Goal: Transaction & Acquisition: Register for event/course

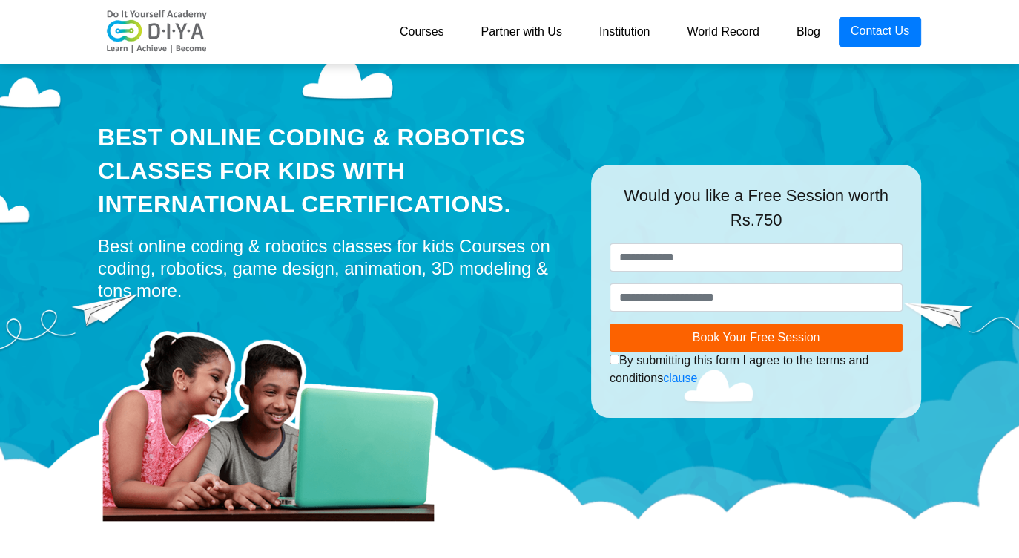
click at [907, 142] on div "Best Online Coding & Robotics Classes for kids with International Certification…" at bounding box center [509, 262] width 845 height 408
drag, startPoint x: 907, startPoint y: 142, endPoint x: 983, endPoint y: 87, distance: 93.0
click at [983, 87] on div "Best Online Coding & Robotics Classes for kids with International Certification…" at bounding box center [509, 299] width 1019 height 482
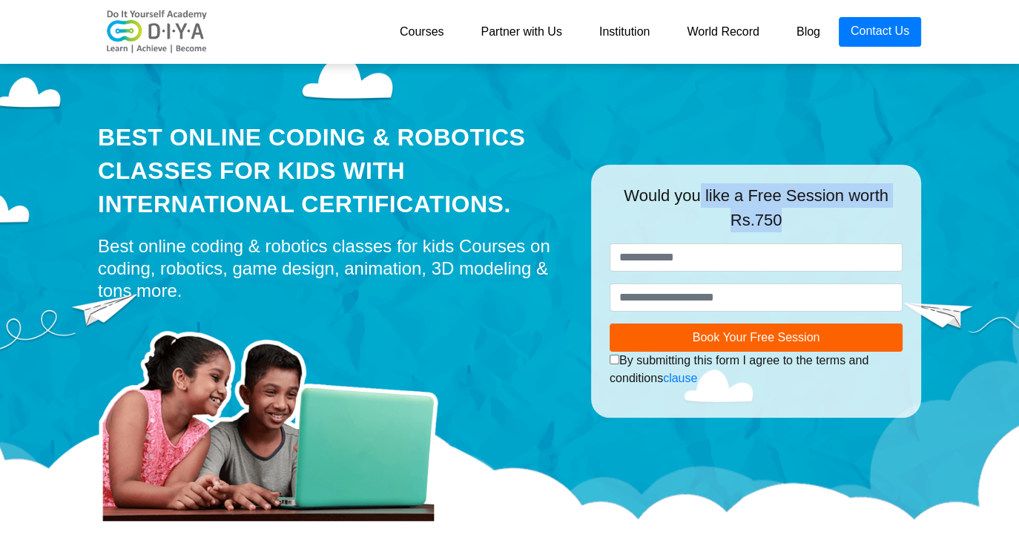
click at [983, 87] on div "Best Online Coding & Robotics Classes for kids with International Certification…" at bounding box center [509, 299] width 1019 height 482
click at [747, 333] on span "Book Your Free Session" at bounding box center [757, 337] width 128 height 13
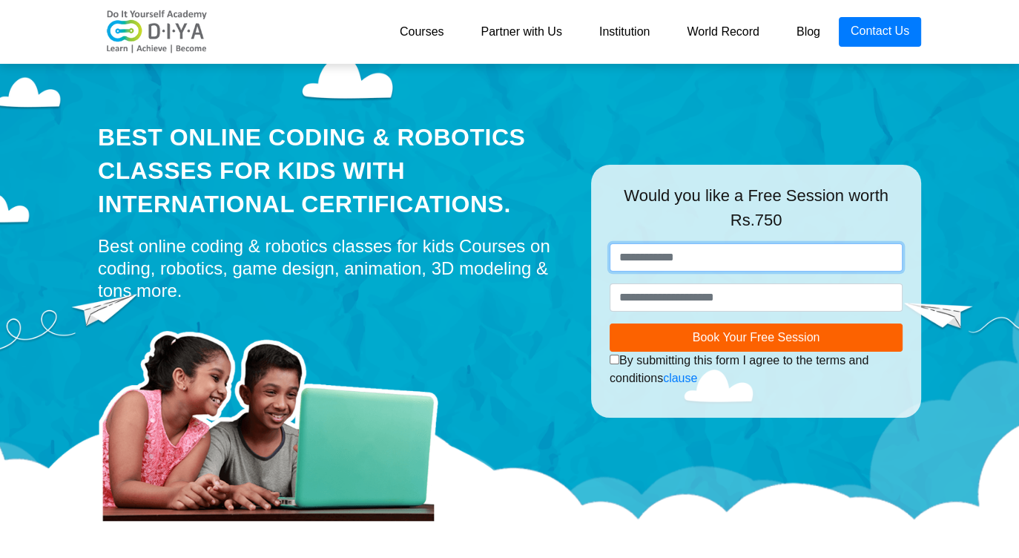
click at [743, 257] on input "text" at bounding box center [756, 257] width 293 height 28
type input "*"
click at [610, 323] on button "Book Your Free Session" at bounding box center [756, 337] width 293 height 28
click at [627, 256] on input "*******" at bounding box center [756, 257] width 293 height 28
type input "********"
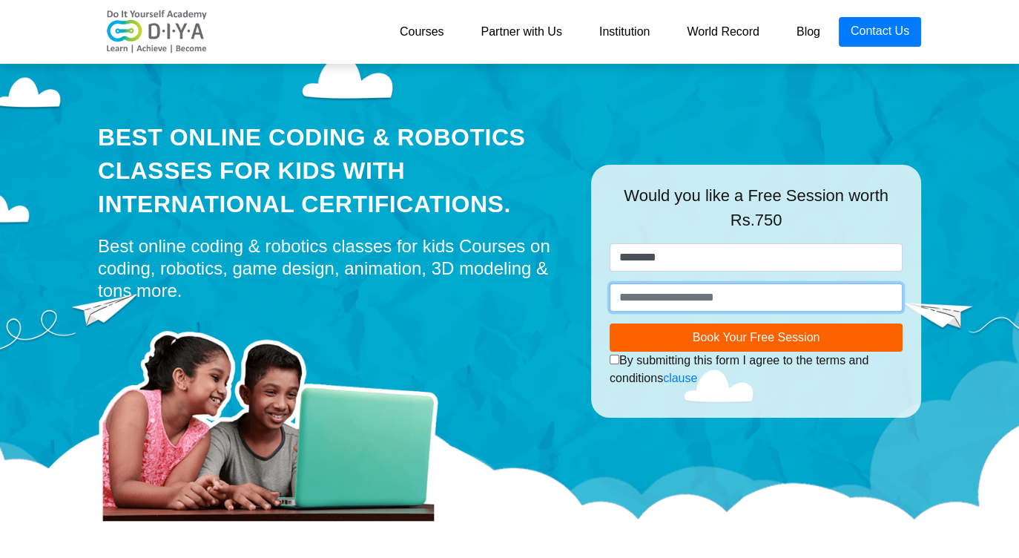
click at [710, 301] on input "number" at bounding box center [756, 297] width 293 height 28
type input "**********"
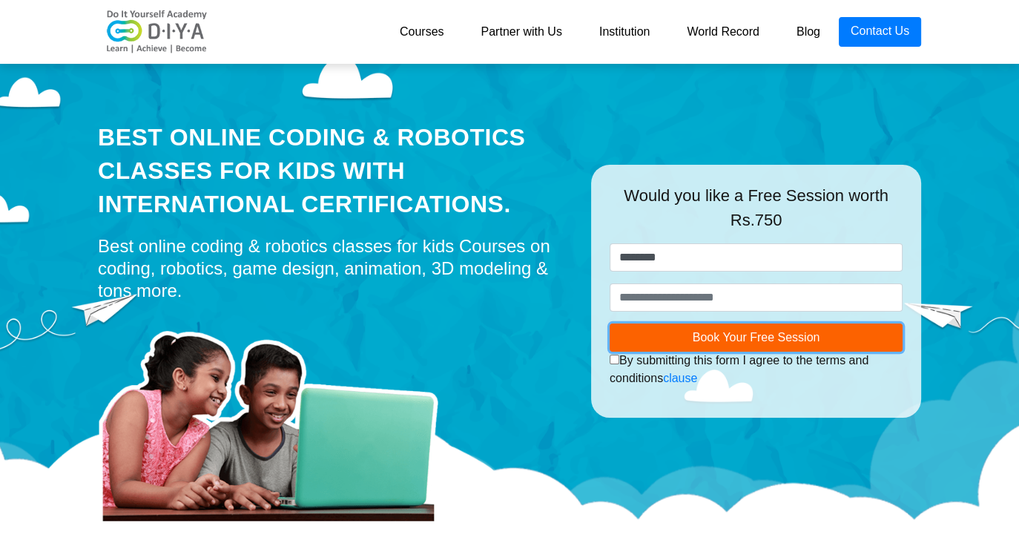
click at [704, 334] on span "Book Your Free Session" at bounding box center [757, 337] width 128 height 13
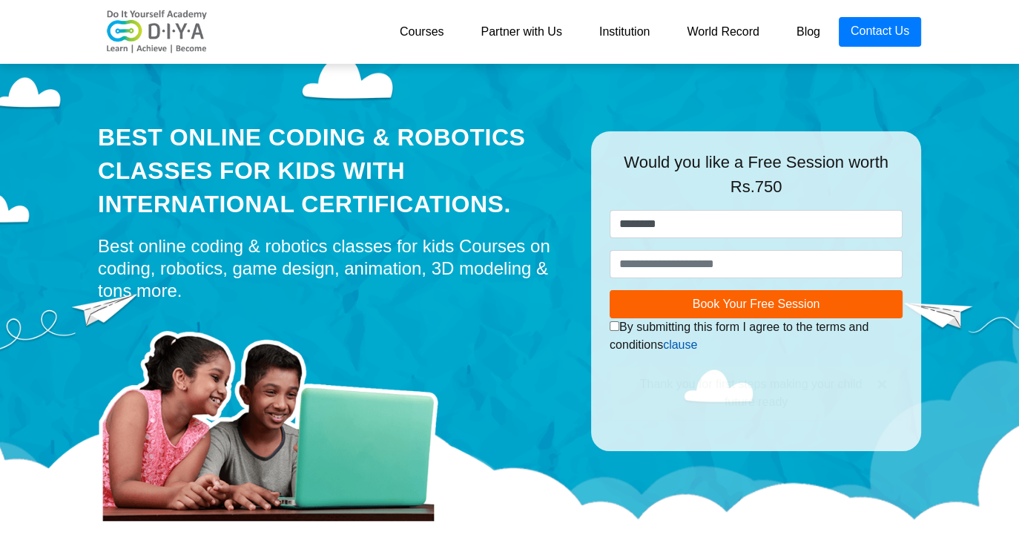
click at [682, 342] on link "clause" at bounding box center [680, 344] width 34 height 13
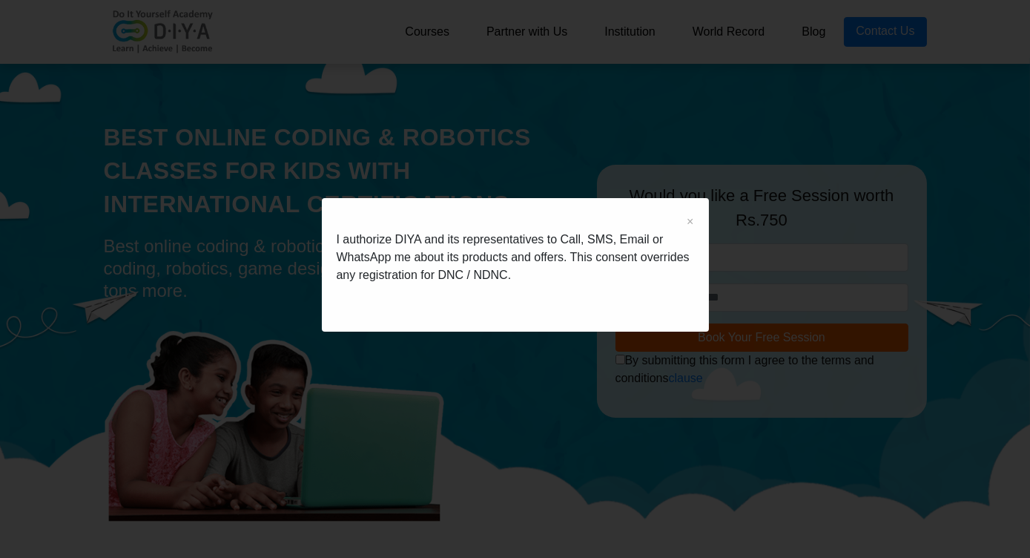
click at [683, 219] on div "× I authorize DIYA and its representatives to Call, SMS, Email or WhatsApp me a…" at bounding box center [515, 264] width 387 height 133
click at [687, 222] on span "×" at bounding box center [690, 222] width 7 height 18
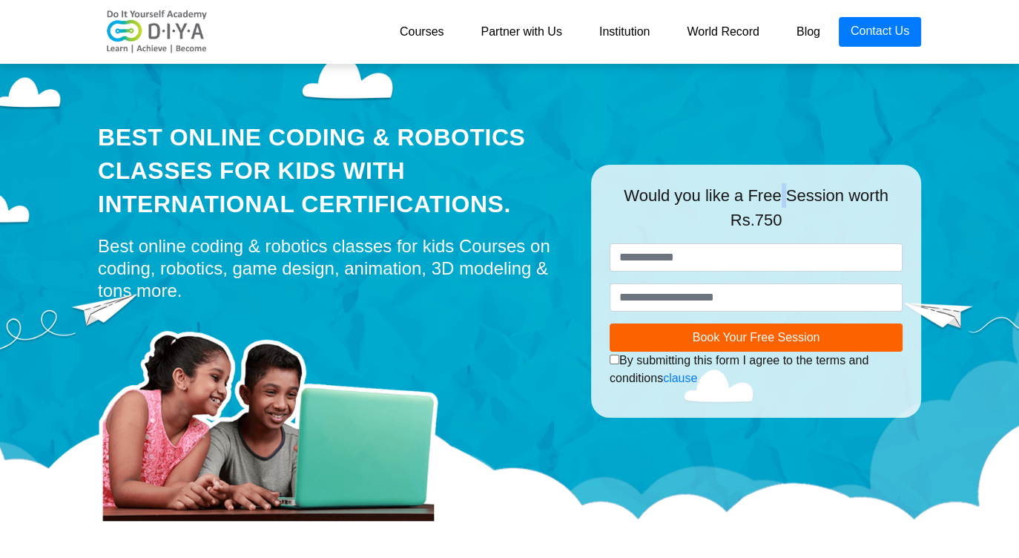
drag, startPoint x: 976, startPoint y: 4, endPoint x: 716, endPoint y: 118, distance: 283.2
click at [716, 118] on div "Best Online Coding & Robotics Classes for kids with International Certification…" at bounding box center [509, 262] width 845 height 408
click at [747, 114] on div "Best Online Coding & Robotics Classes for kids with International Certification…" at bounding box center [509, 262] width 845 height 408
click at [429, 32] on link "Courses" at bounding box center [422, 32] width 82 height 30
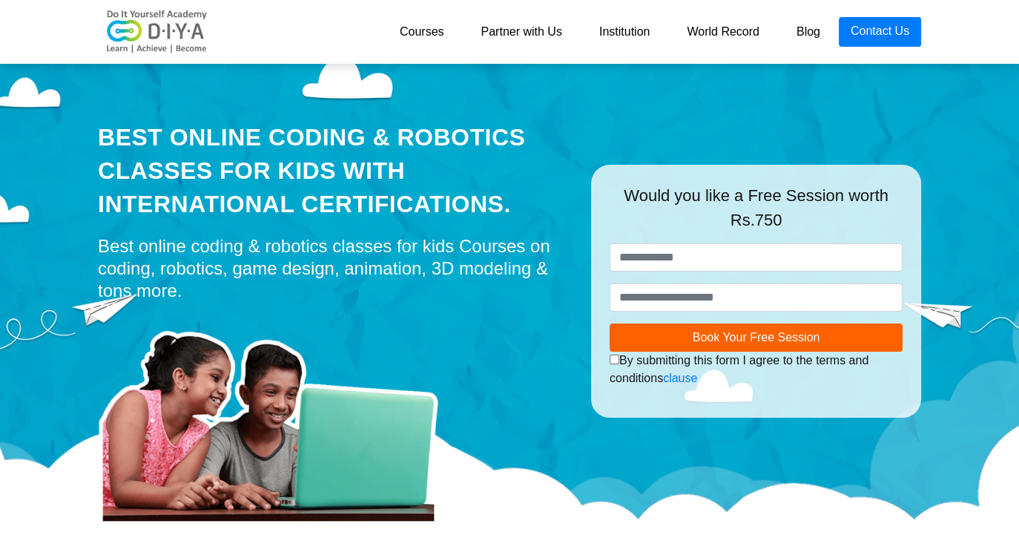
click at [429, 32] on link "Courses" at bounding box center [422, 32] width 82 height 30
click at [422, 30] on link "Courses" at bounding box center [422, 32] width 82 height 30
drag, startPoint x: 422, startPoint y: 30, endPoint x: 950, endPoint y: 10, distance: 528.3
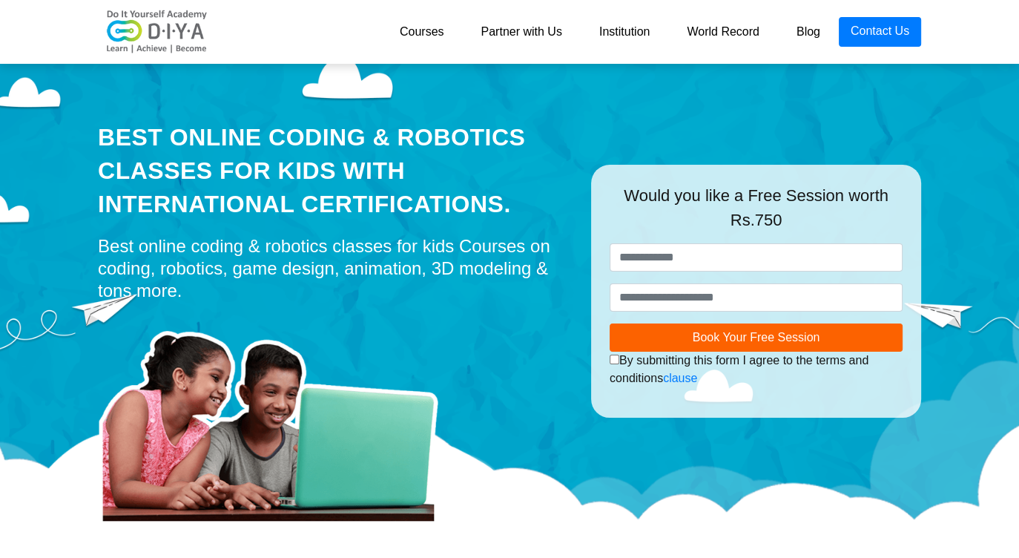
click at [950, 10] on nav "Courses Partner with Us Institution World Record Blog Contact Us" at bounding box center [509, 32] width 1019 height 64
click at [887, 64] on div "Best Online Coding & Robotics Classes for kids with International Certification…" at bounding box center [509, 262] width 845 height 408
drag, startPoint x: 887, startPoint y: 64, endPoint x: 868, endPoint y: 108, distance: 47.8
click at [868, 108] on div "Best Online Coding & Robotics Classes for kids with International Certification…" at bounding box center [509, 262] width 845 height 408
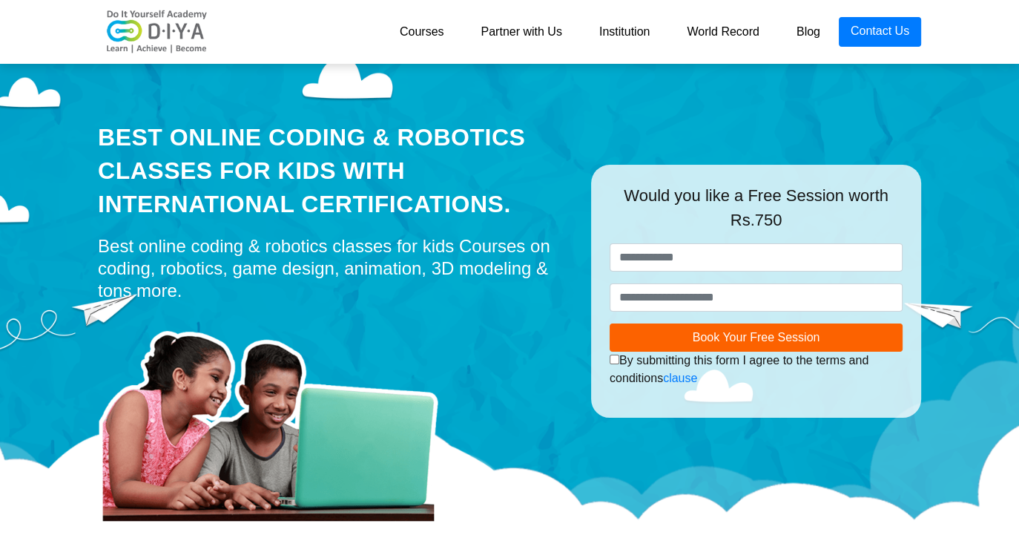
drag, startPoint x: 868, startPoint y: 108, endPoint x: 919, endPoint y: 101, distance: 52.3
click at [919, 101] on div "Best Online Coding & Robotics Classes for kids with International Certification…" at bounding box center [509, 262] width 845 height 408
